Goal: Task Accomplishment & Management: Use online tool/utility

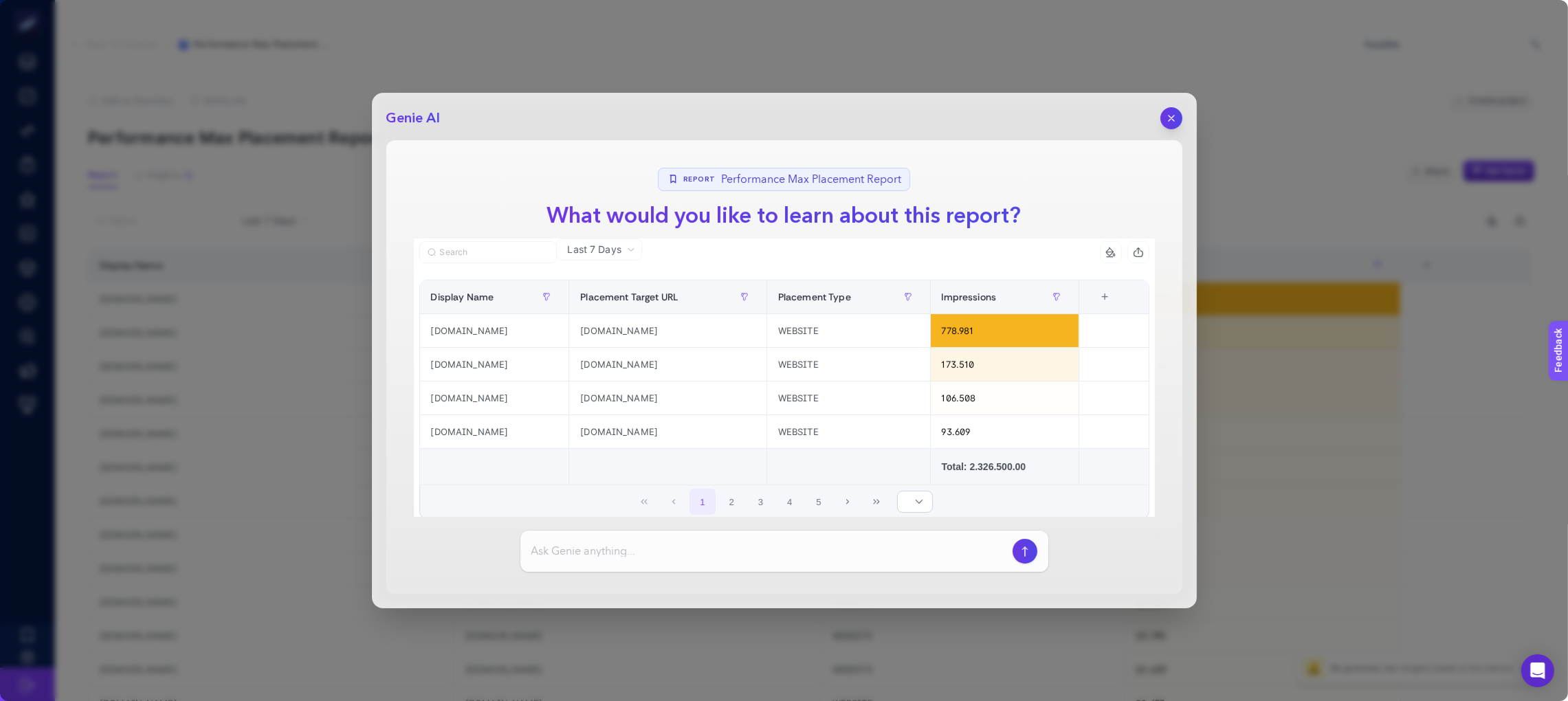
click at [1182, 113] on div "Genie AI Report Performance Max Placement Report What would you like to learn a…" at bounding box center [784, 351] width 825 height 516
click at [1173, 119] on icon "button" at bounding box center [1171, 118] width 6 height 6
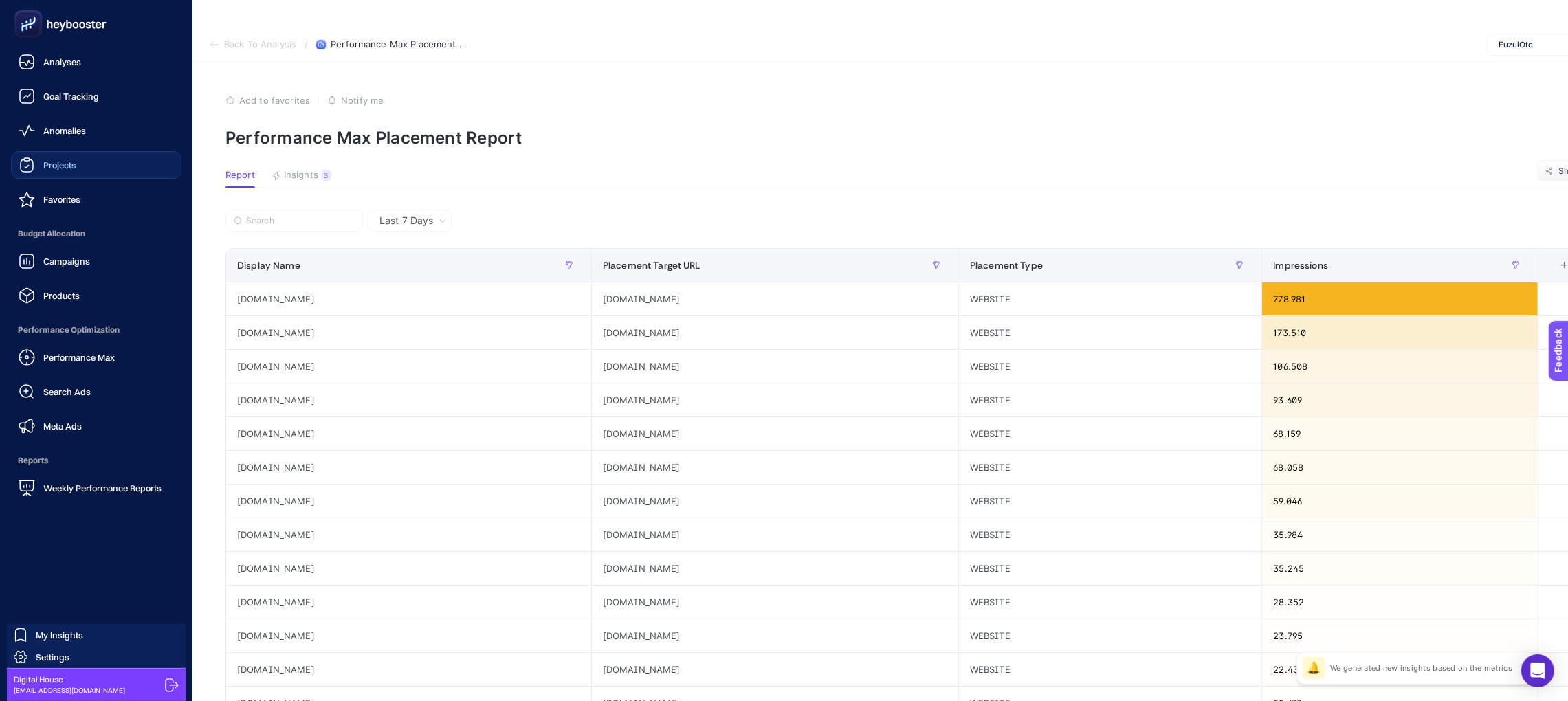
click at [97, 160] on link "Projects" at bounding box center [96, 165] width 170 height 28
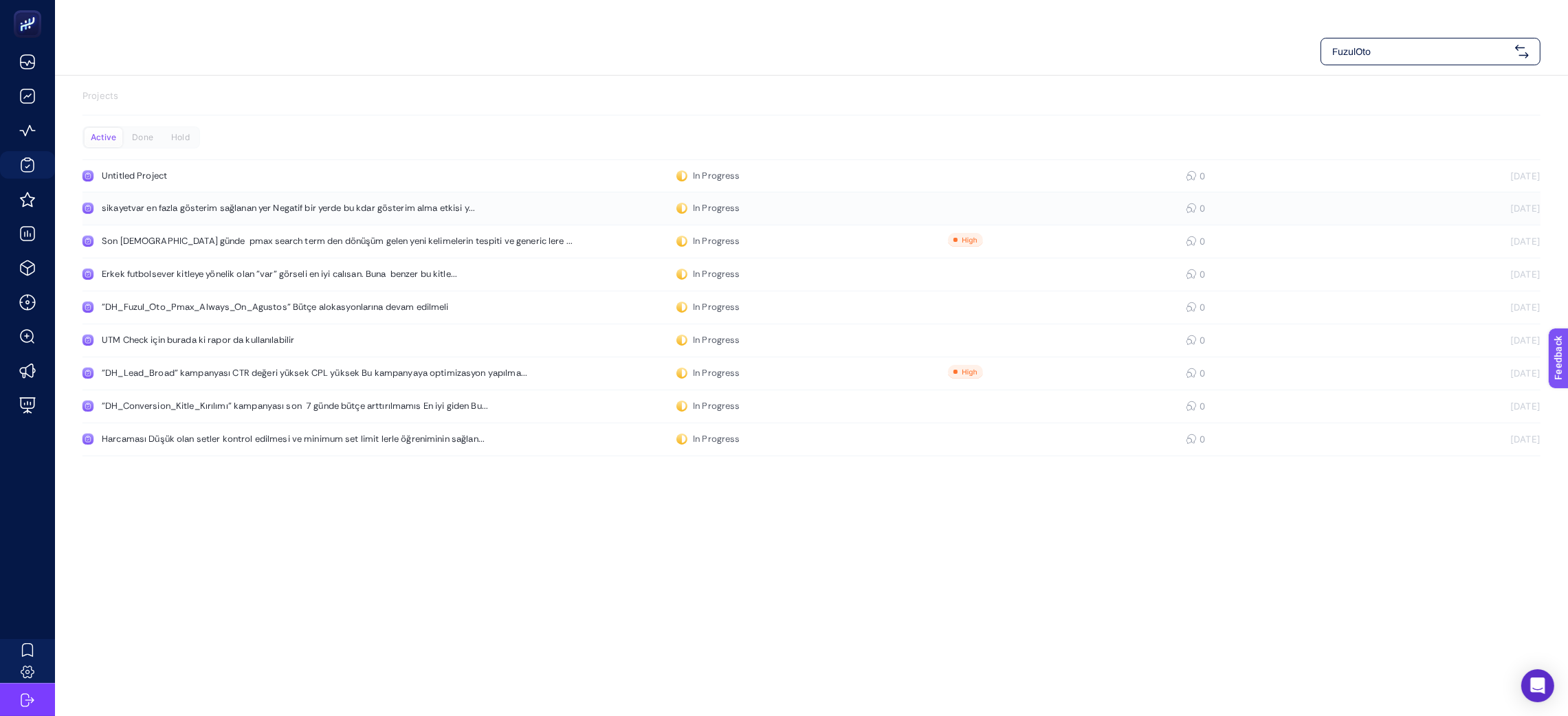
click at [144, 210] on div "sikayetvar en fazla gösterim sağlanan yer Negatif bir yerde bu kdar gösterim al…" at bounding box center [288, 208] width 373 height 11
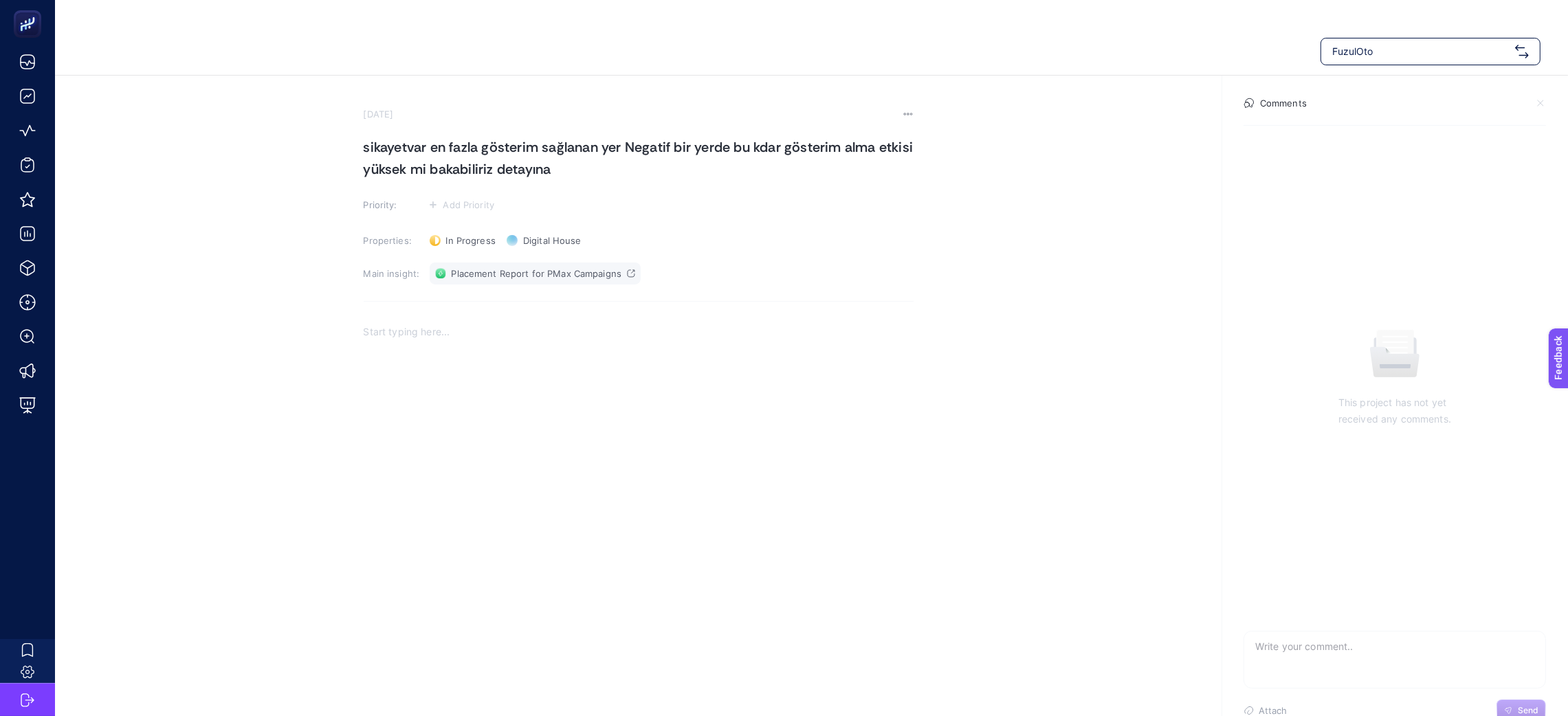
click at [628, 272] on icon at bounding box center [632, 274] width 7 height 7
click at [719, 163] on h1 "sikayetvar en fazla gösterim sağlanan yer Negatif bir yerde bu kdar gösterim al…" at bounding box center [639, 158] width 550 height 44
click at [431, 309] on section "September 4, 2025 sikayetvar en fazla gösterim sağlanan yer Negatif bir yerde b…" at bounding box center [639, 349] width 550 height 481
click at [427, 342] on div "Rich Text Editor. Editing area: main" at bounding box center [639, 452] width 550 height 275
click at [1317, 108] on section "Comments" at bounding box center [1394, 112] width 302 height 28
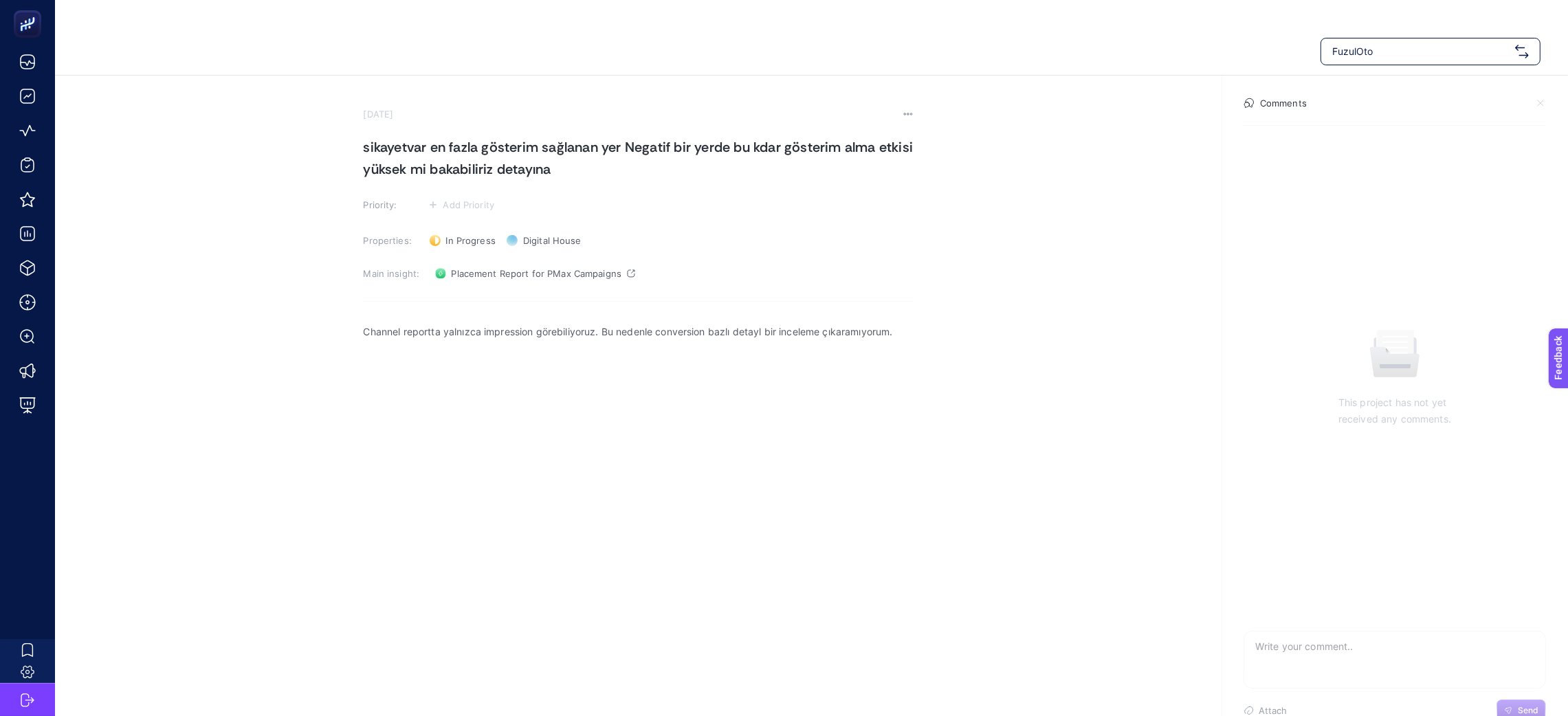
click at [1296, 101] on h4 "Comments" at bounding box center [1283, 103] width 47 height 11
click at [603, 328] on p "Channel reportta yalnızca impression görebiliyoruz. Bu nedenle conversion bazlı…" at bounding box center [639, 332] width 550 height 17
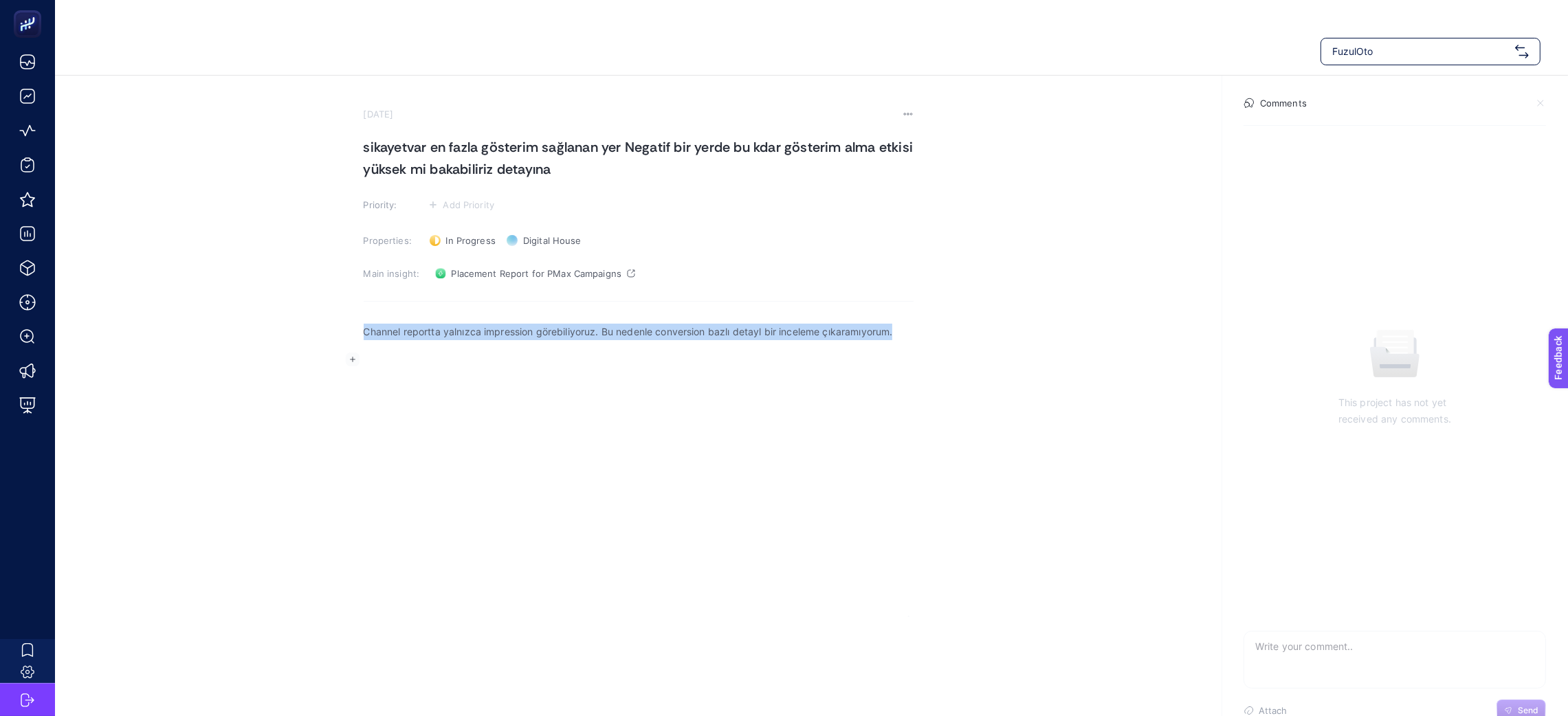
click at [603, 328] on p "Channel reportta yalnızca impression görebiliyoruz. Bu nedenle conversion bazlı…" at bounding box center [639, 332] width 550 height 17
copy p "Channel reportta yalnızca impression görebiliyoruz. Bu nedenle conversion bazlı…"
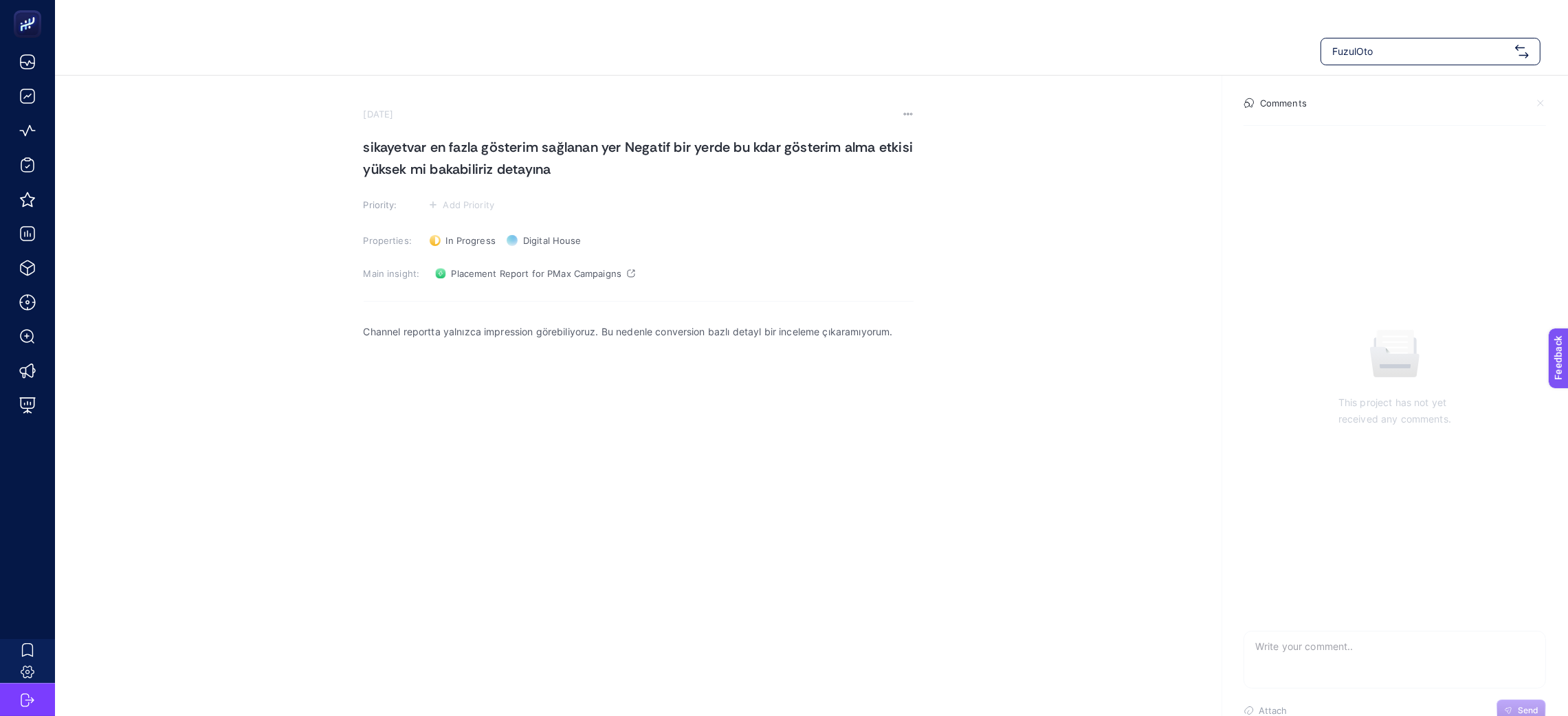
click at [1303, 655] on textarea at bounding box center [1394, 653] width 301 height 44
paste textarea "Channel reportta yalnızca impression görebiliyoruz. Bu nedenle conversion bazlı…"
type textarea "Channel reportta yalnızca impression görebiliyoruz. Bu nedenle conversion bazlı…"
click at [1510, 711] on icon "button" at bounding box center [1508, 710] width 8 height 8
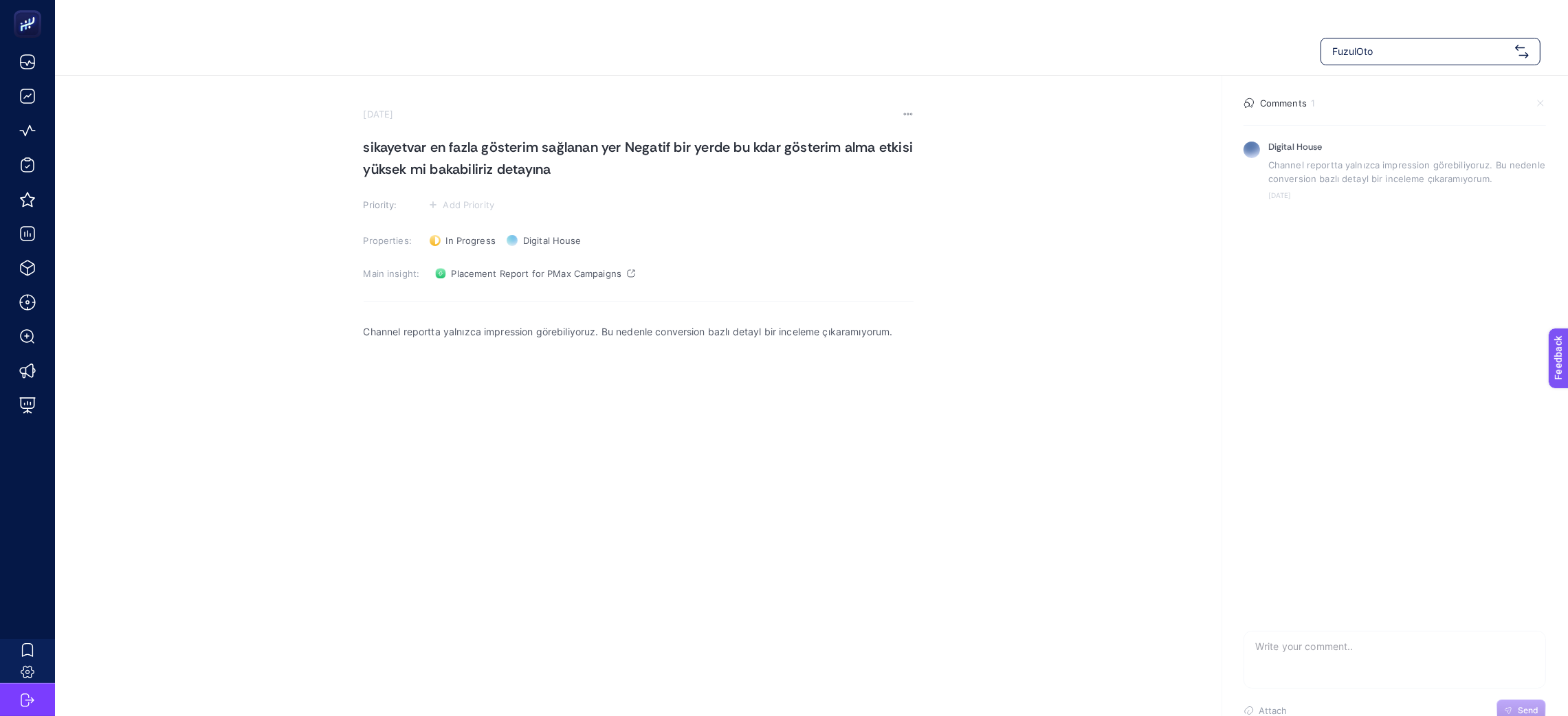
scroll to position [0, 0]
click at [1328, 184] on p "Channel reportta yalnızca impression görebiliyoruz. Bu nedenle conversion bazlı…" at bounding box center [1408, 172] width 278 height 28
click at [1549, 148] on section "Digital House Channel reportta yalnızca impression görebiliyoruz. Bu nedenle co…" at bounding box center [1394, 170] width 324 height 80
click at [1541, 150] on icon at bounding box center [1541, 147] width 11 height 11
click at [1433, 283] on section "Digital House Channel reportta yalnızca impression görebiliyoruz. Bu nedenle co…" at bounding box center [1394, 376] width 324 height 501
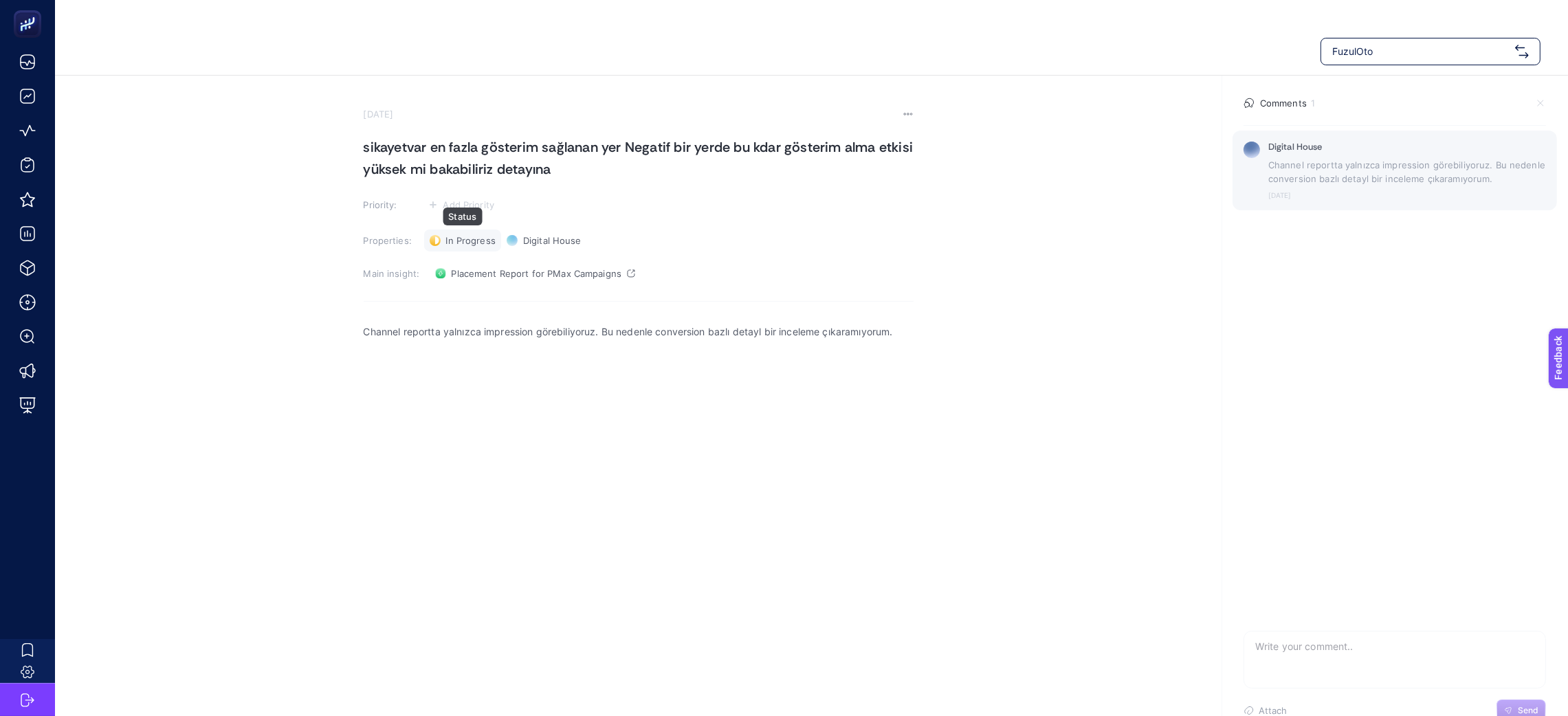
click at [456, 249] on div "In Progress Status" at bounding box center [463, 241] width 77 height 22
click at [896, 333] on p "Channel reportta yalnızca impression görebiliyoruz. Bu nedenle conversion bazlı…" at bounding box center [639, 332] width 550 height 17
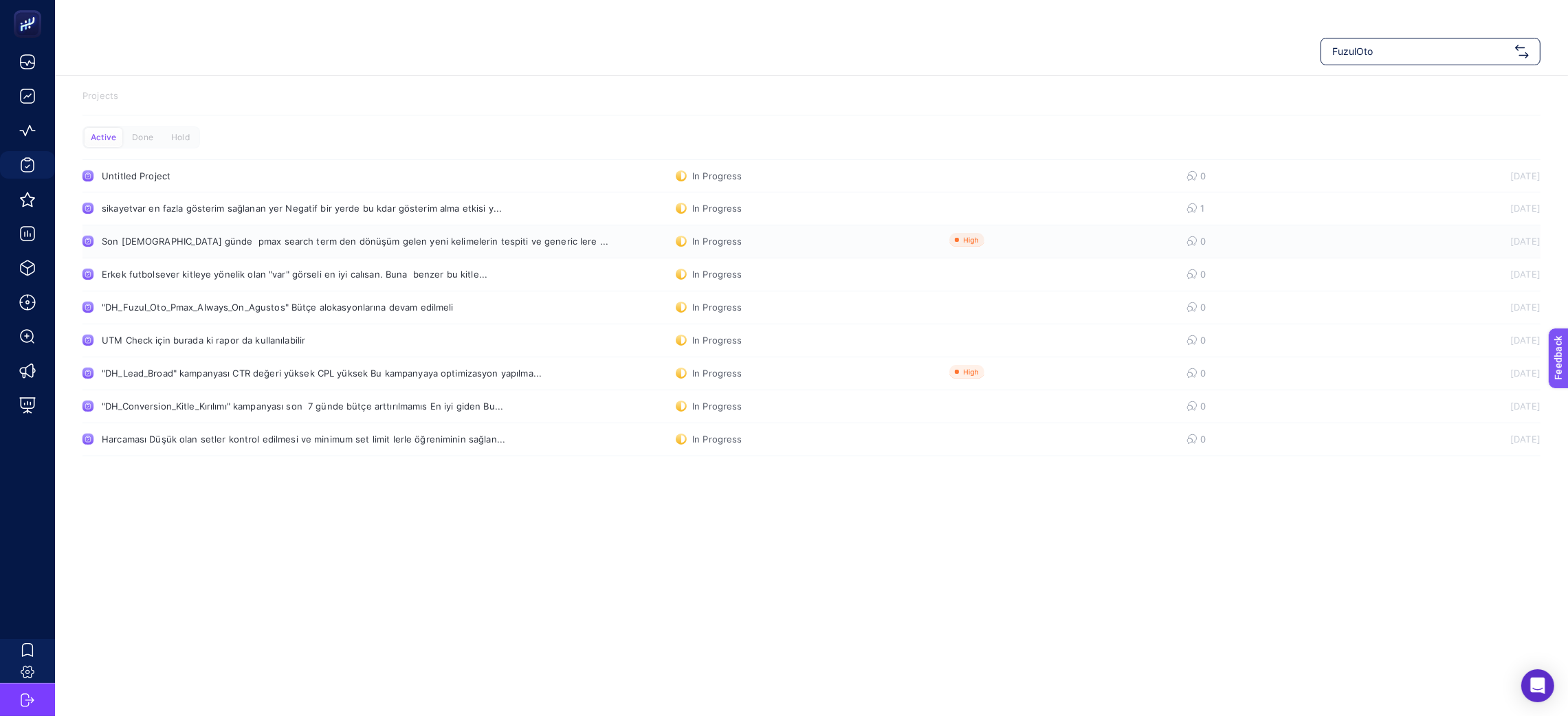
click at [415, 246] on div "Son 28 günde pmax search term den dönüşüm gelen yeni kelimelerin tespiti ve gen…" at bounding box center [324, 241] width 447 height 11
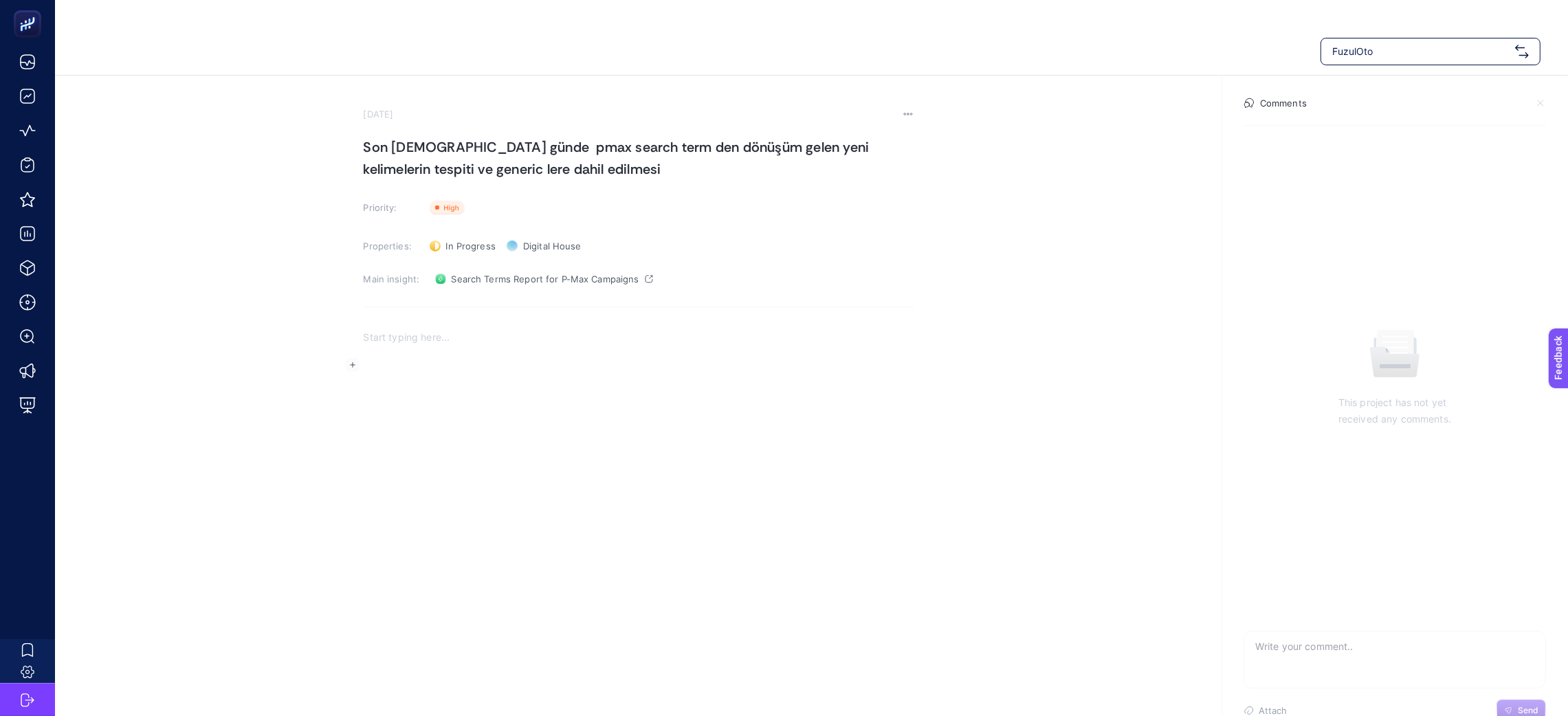
click at [453, 358] on div "Rich Text Editor. Editing area: main" at bounding box center [639, 458] width 550 height 275
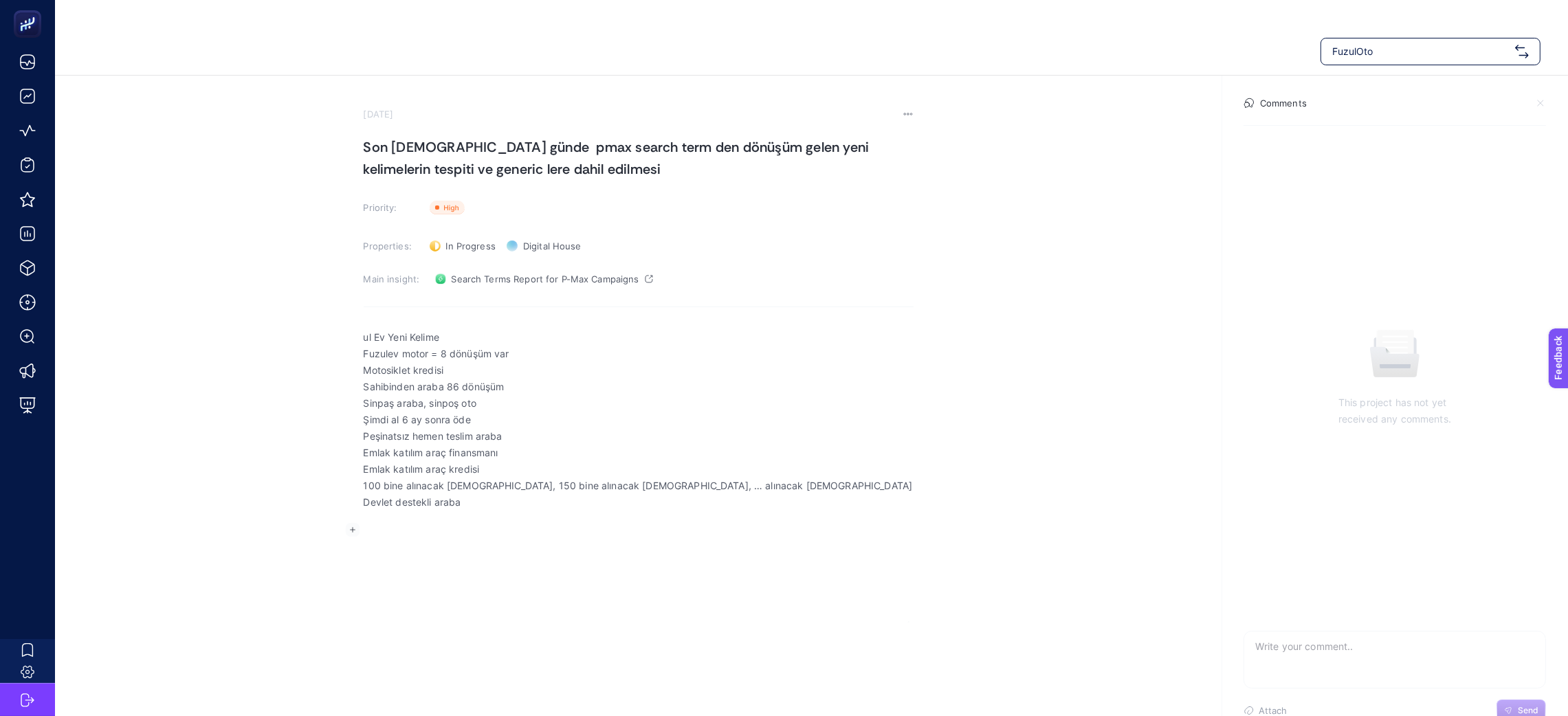
click at [377, 333] on p "ul Ev Yeni Kelime" at bounding box center [639, 338] width 550 height 17
click at [402, 331] on p "Fuzul Oto Yeni Kelime" at bounding box center [639, 338] width 550 height 17
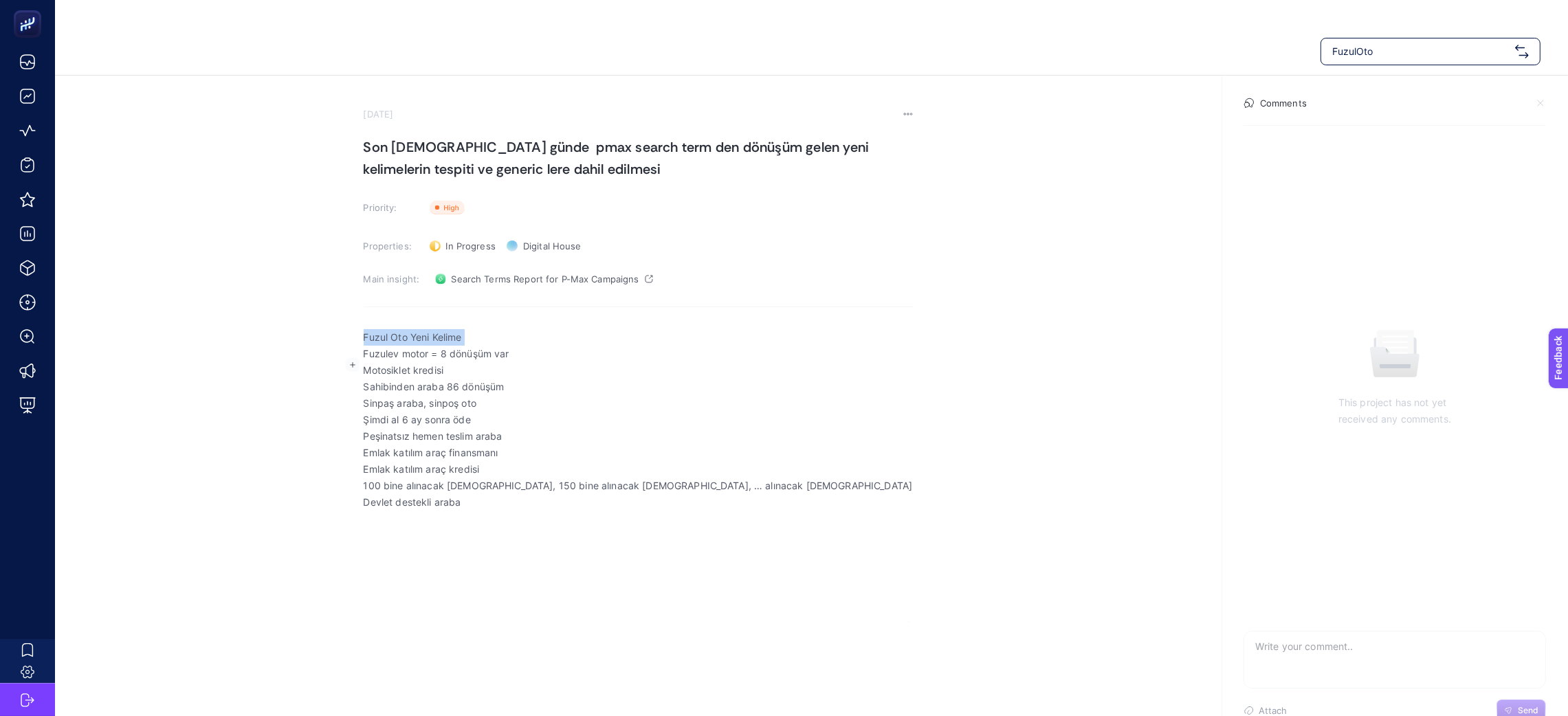
click at [402, 331] on p "Fuzul Oto Yeni Kelime" at bounding box center [639, 338] width 550 height 17
click at [531, 455] on span "Emlak katılım araç finansmanı" at bounding box center [639, 453] width 550 height 17
click at [515, 522] on div "Fuzul Oto Yeni Kelime Fuzulev motor = 8 dönüşüm var Motosiklet kredisi Sahibind…" at bounding box center [639, 458] width 550 height 275
